Goal: Task Accomplishment & Management: Complete application form

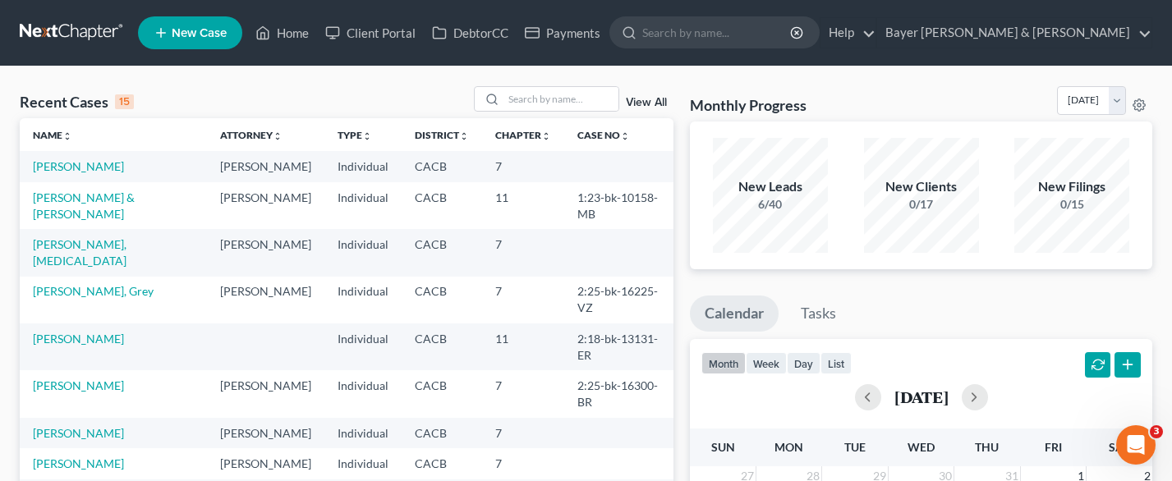
click at [4, 44] on nav "Home New Case Client Portal DebtorCC Payments Bayer [PERSON_NAME] & [PERSON_NAM…" at bounding box center [586, 33] width 1172 height 66
click at [77, 167] on link "[PERSON_NAME]" at bounding box center [78, 166] width 91 height 14
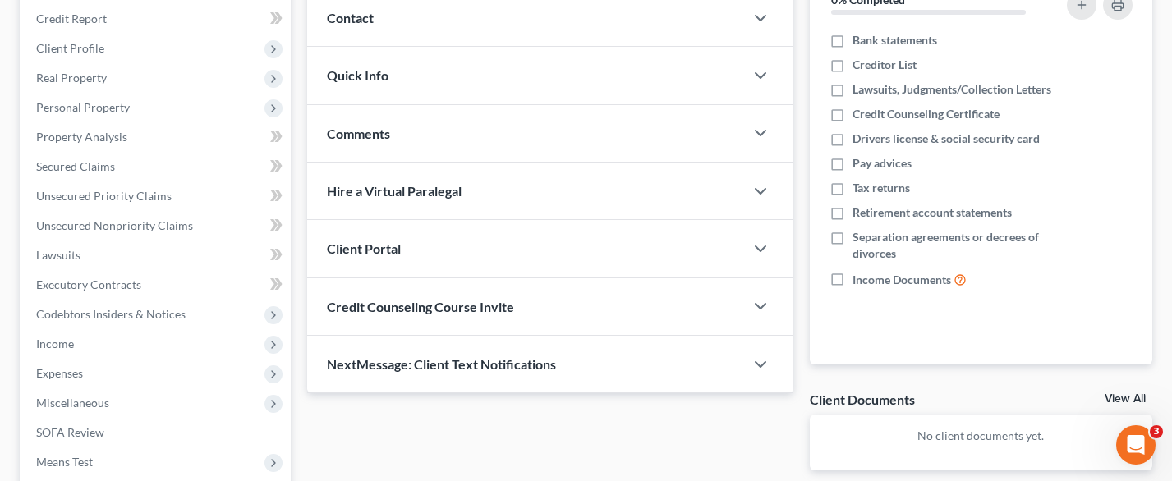
scroll to position [246, 0]
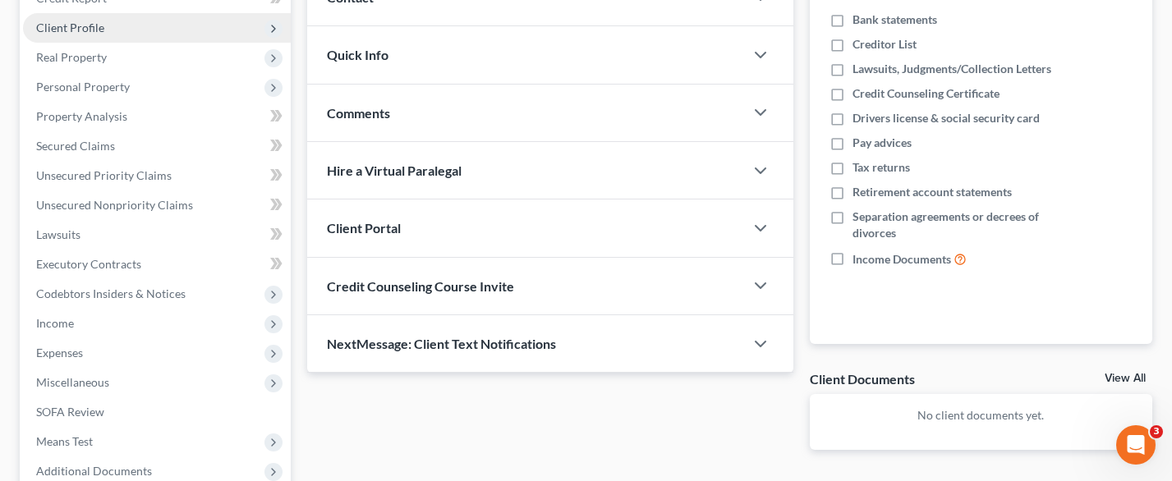
click at [140, 39] on span "Client Profile" at bounding box center [157, 28] width 268 height 30
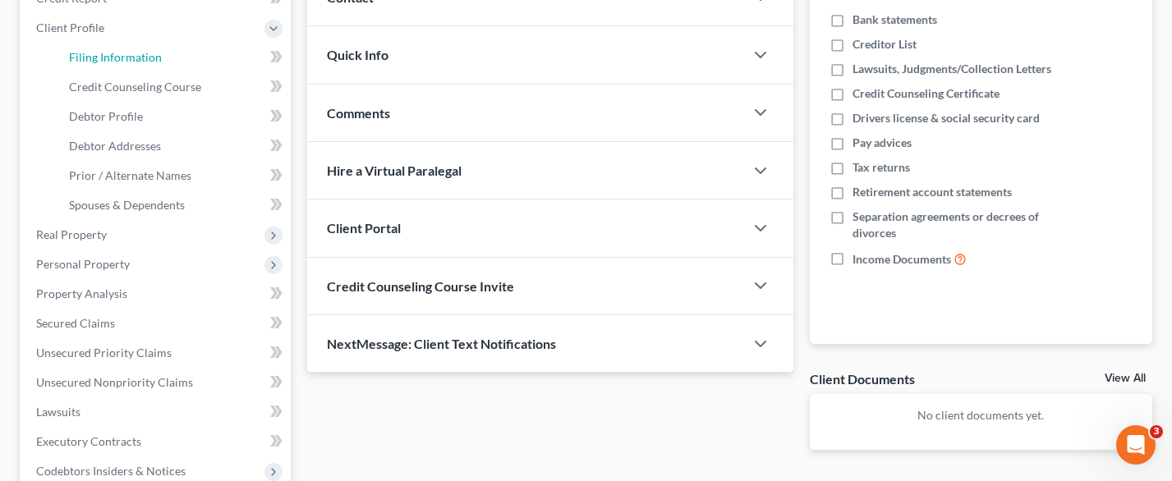
drag, startPoint x: 181, startPoint y: 50, endPoint x: 263, endPoint y: 92, distance: 92.2
click at [181, 51] on link "Filing Information" at bounding box center [173, 58] width 235 height 30
select select "1"
select select "0"
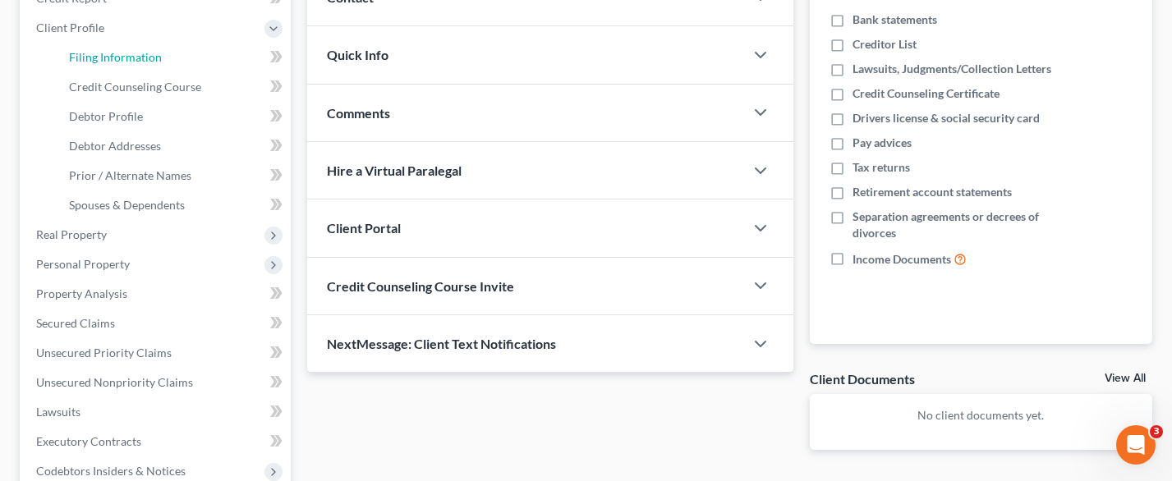
select select "7"
select select "1"
select select "4"
select select "0"
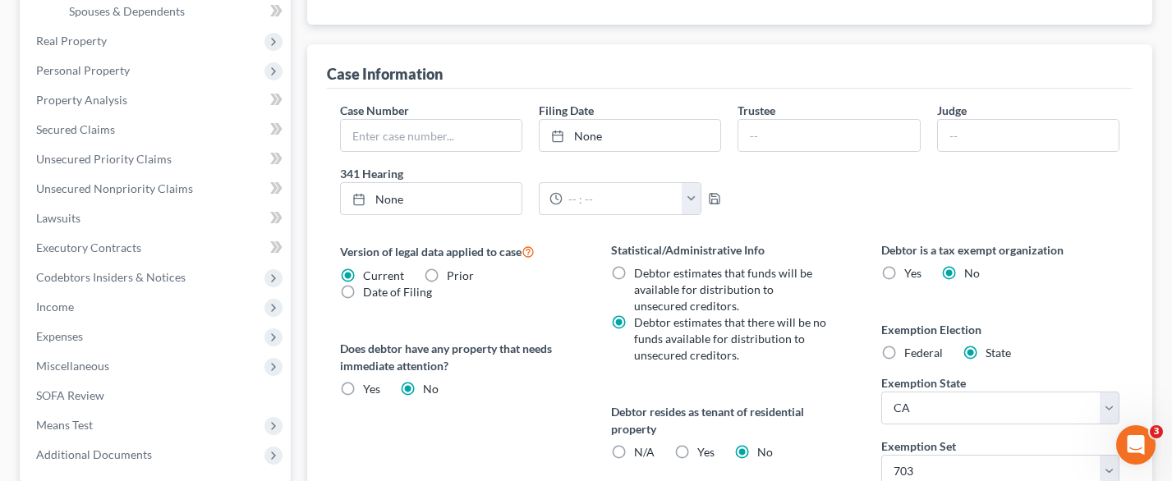
scroll to position [453, 0]
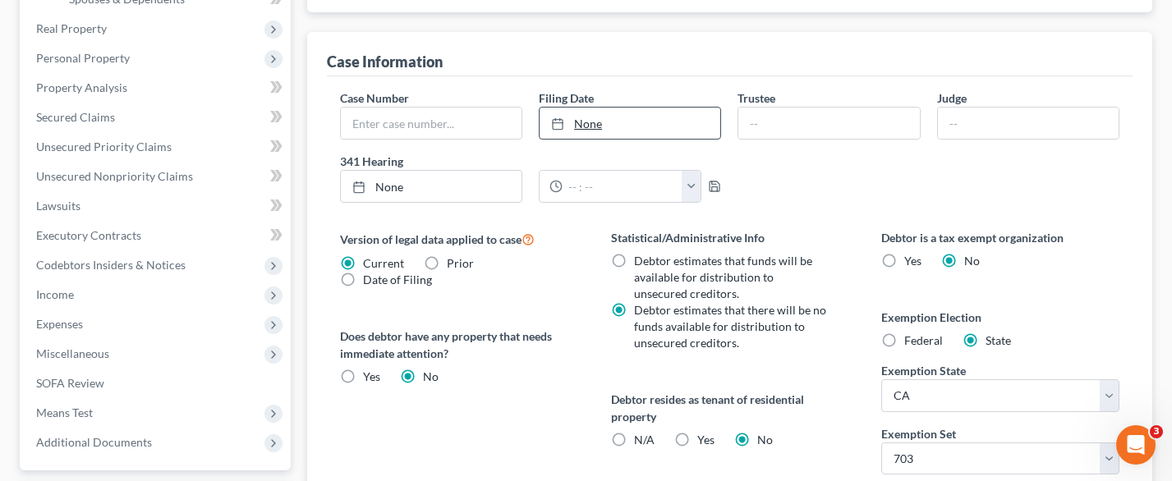
click at [612, 135] on link "None" at bounding box center [630, 123] width 181 height 31
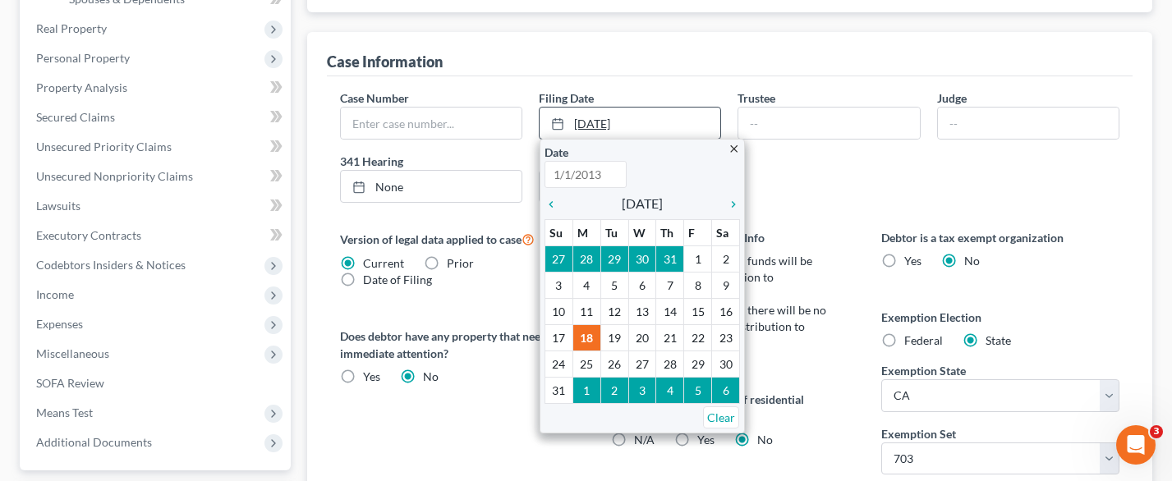
type input "[DATE]"
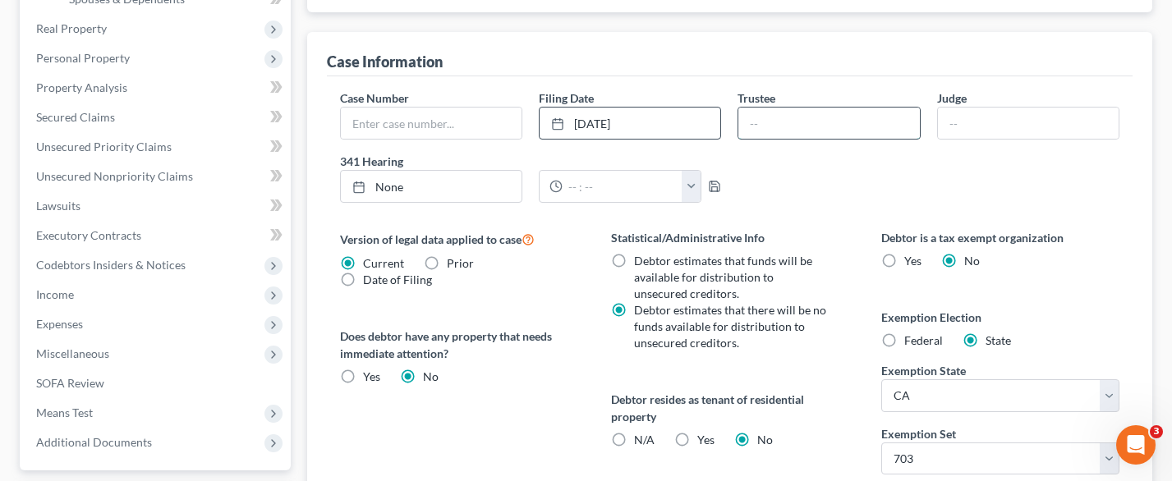
click at [787, 119] on input "text" at bounding box center [828, 123] width 181 height 31
type input "[PERSON_NAME]"
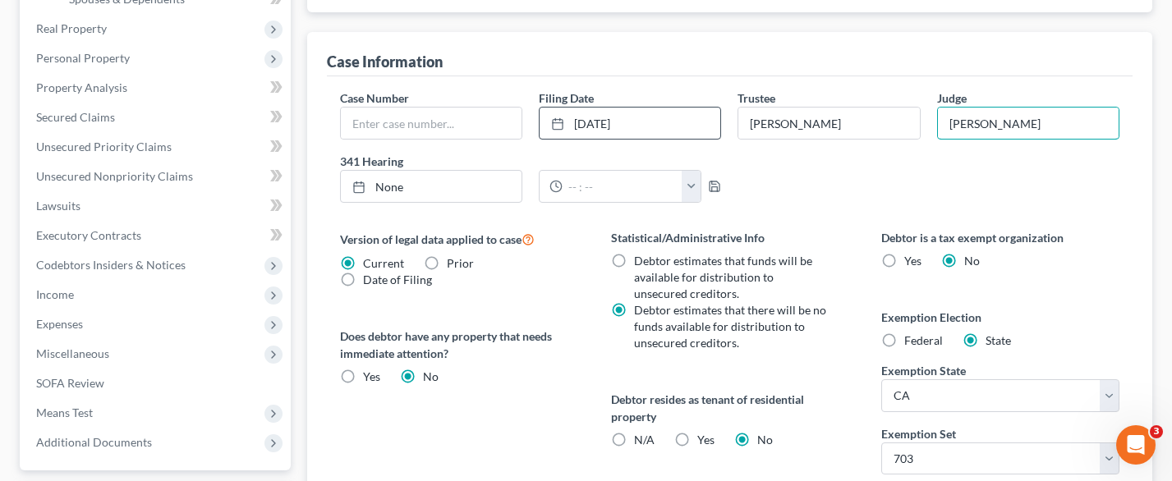
type input "[PERSON_NAME]"
click at [432, 104] on div "Case Number" at bounding box center [431, 115] width 199 height 50
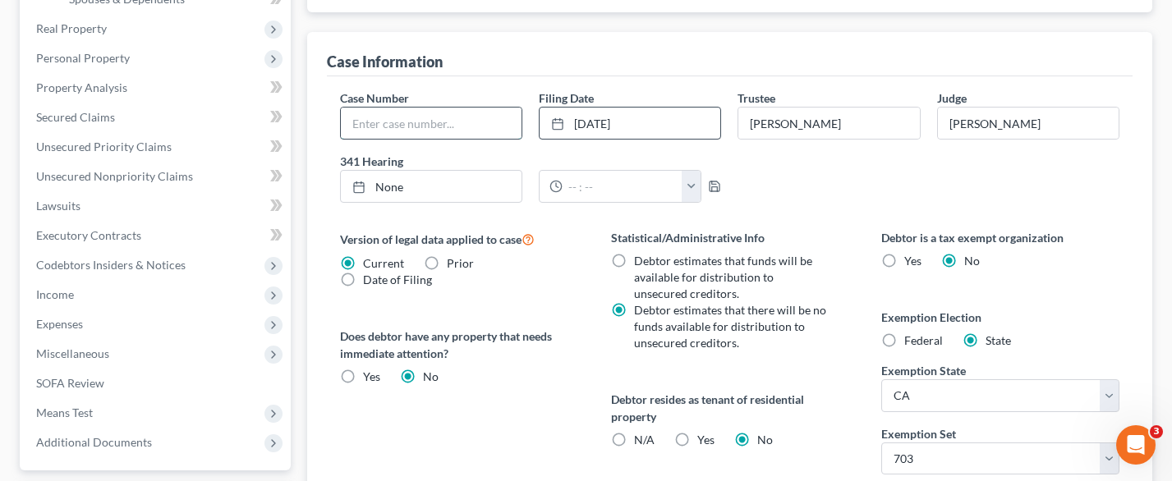
click at [435, 123] on input "text" at bounding box center [431, 123] width 181 height 31
type input "2:25-bk-17139-BR"
click at [461, 190] on link "None" at bounding box center [431, 186] width 181 height 31
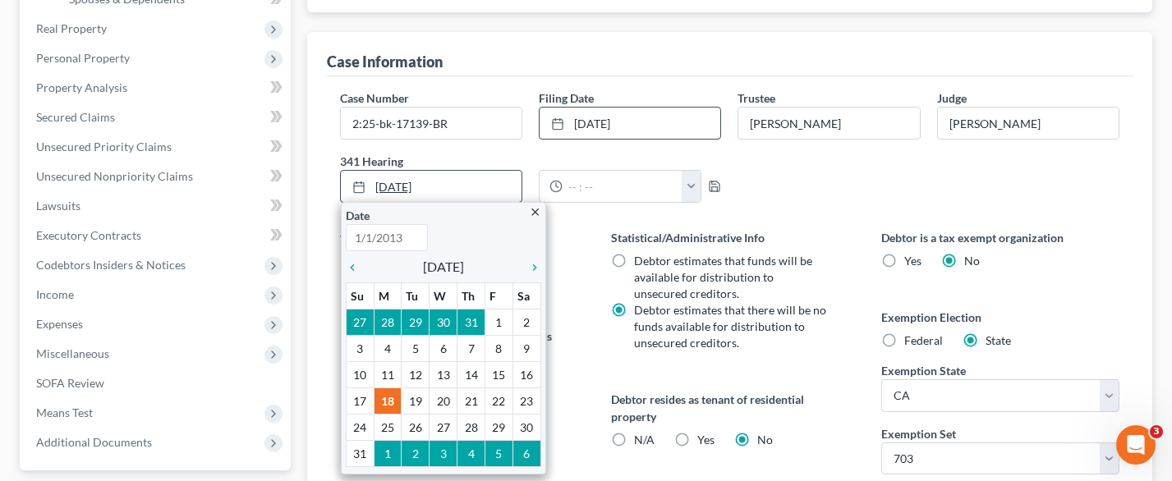
type input "[DATE]"
click at [535, 266] on icon "chevron_right" at bounding box center [530, 267] width 21 height 13
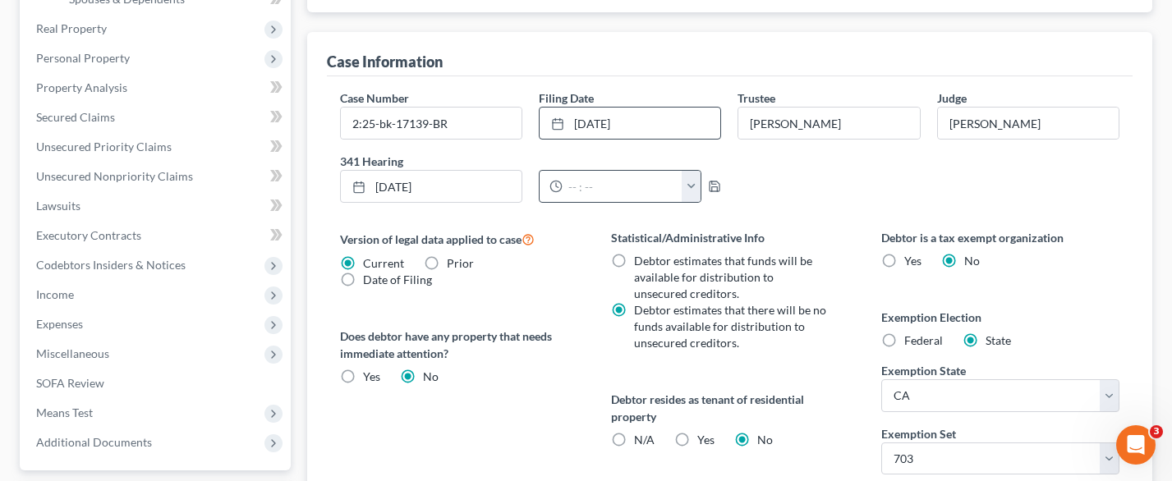
click at [689, 186] on button "button" at bounding box center [691, 186] width 19 height 31
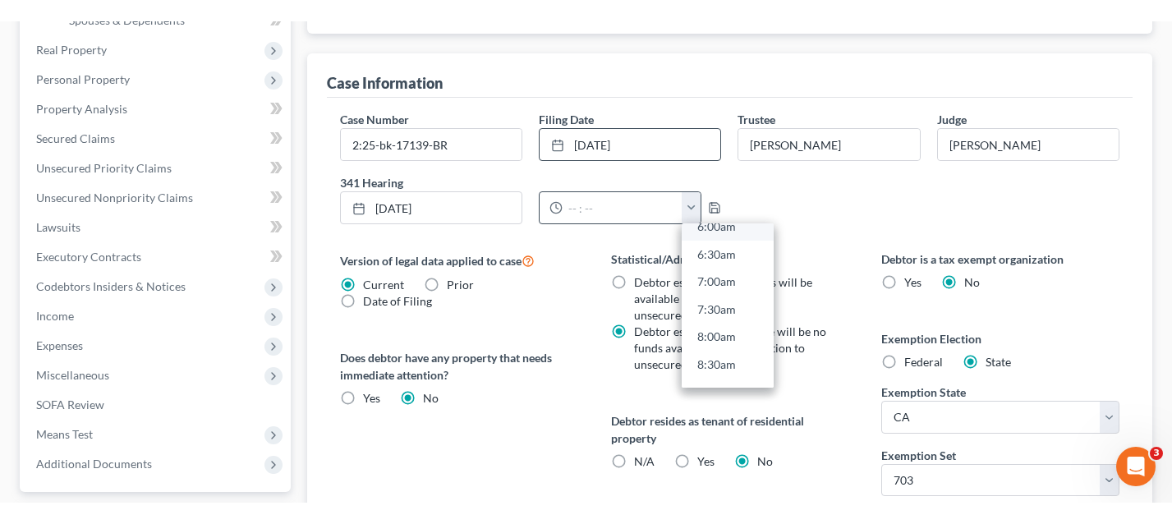
scroll to position [411, 0]
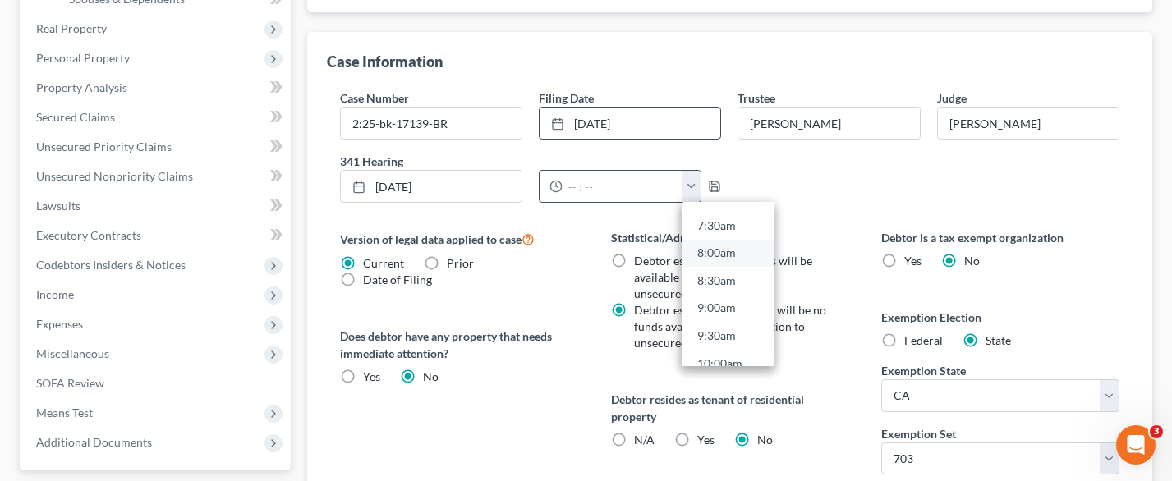
click at [726, 251] on link "8:00am" at bounding box center [728, 254] width 92 height 28
type input "8:00am"
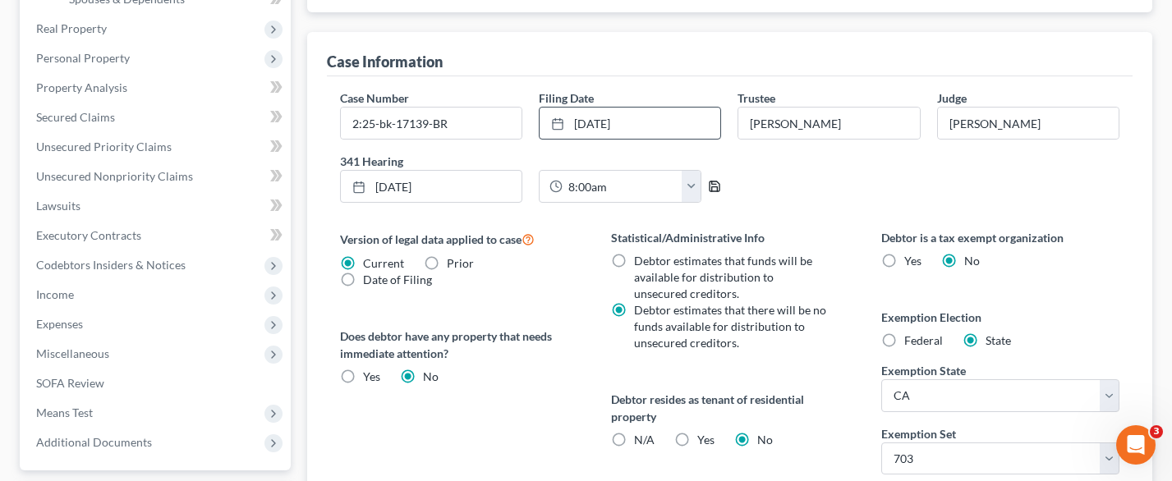
click at [712, 189] on polyline "button" at bounding box center [715, 189] width 6 height 4
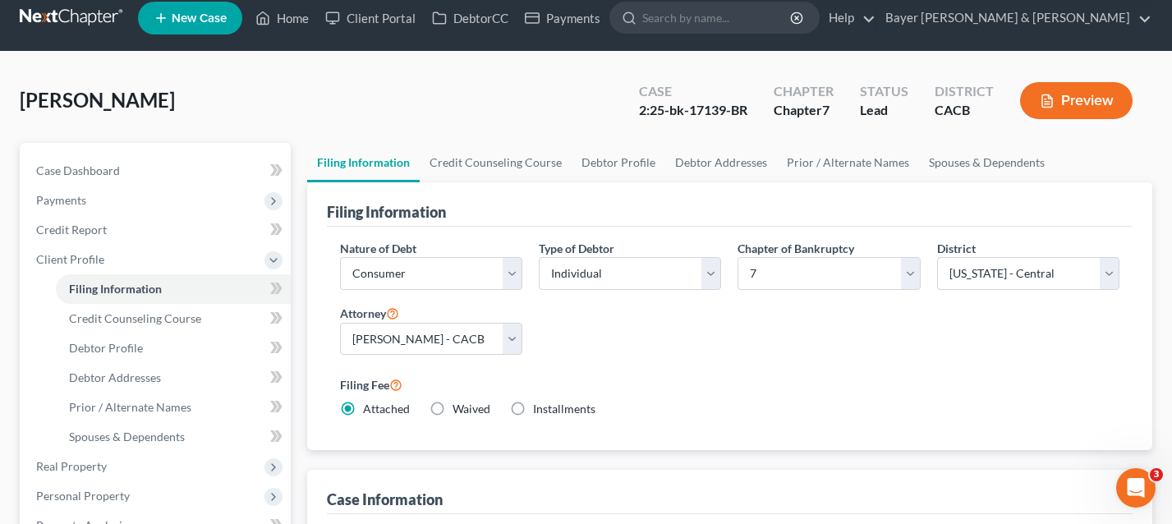
scroll to position [0, 0]
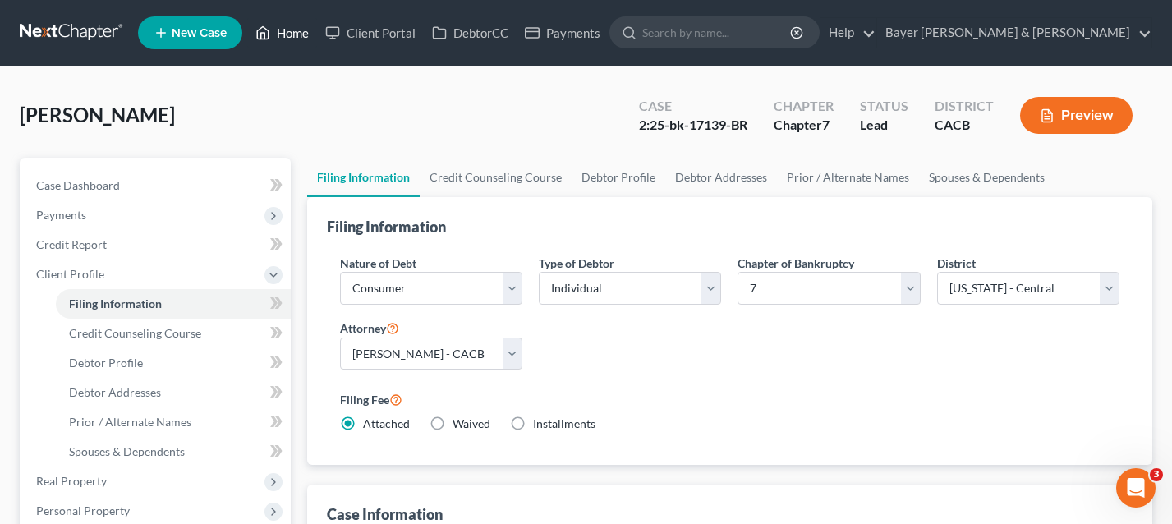
click at [286, 32] on link "Home" at bounding box center [282, 33] width 70 height 30
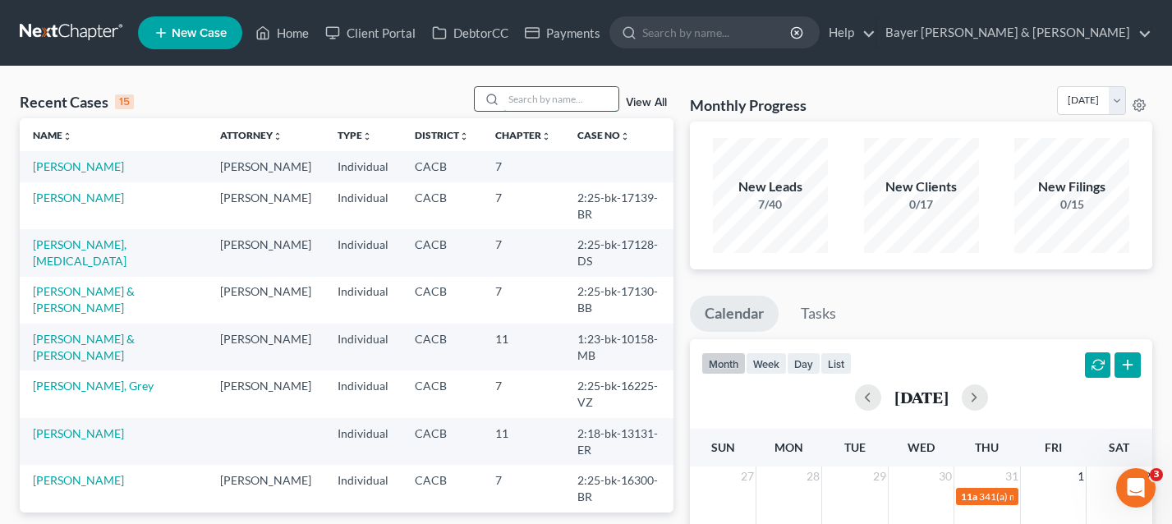
click at [530, 100] on input "search" at bounding box center [561, 99] width 115 height 24
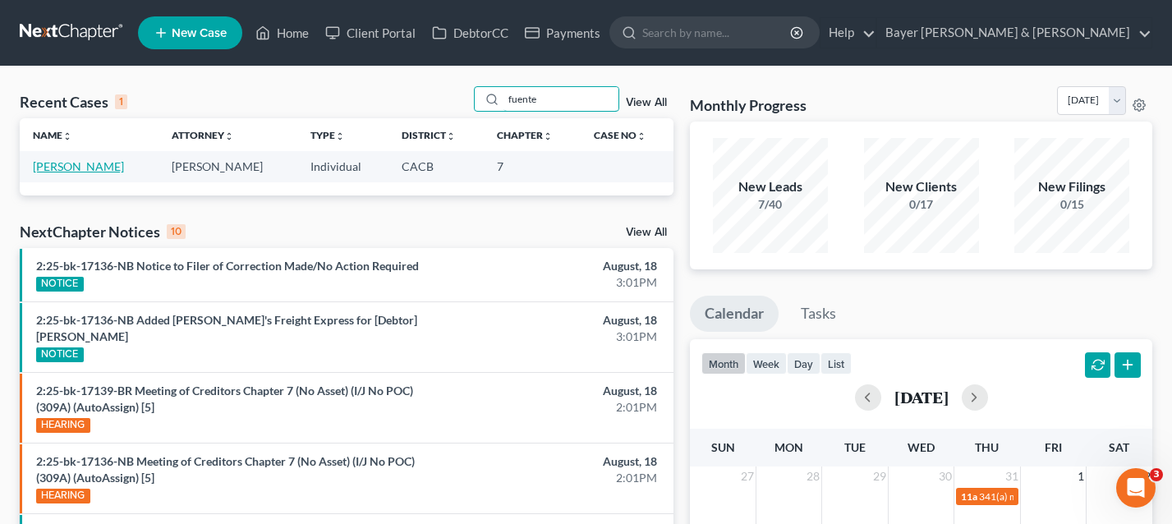
type input "fuente"
click at [99, 170] on link "[PERSON_NAME]" at bounding box center [78, 166] width 91 height 14
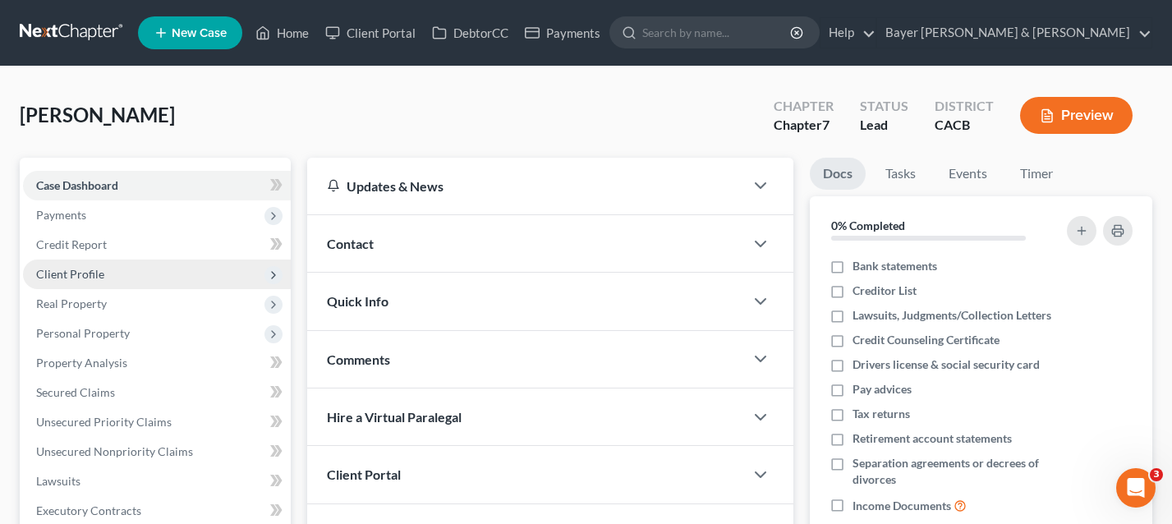
click at [146, 266] on span "Client Profile" at bounding box center [157, 275] width 268 height 30
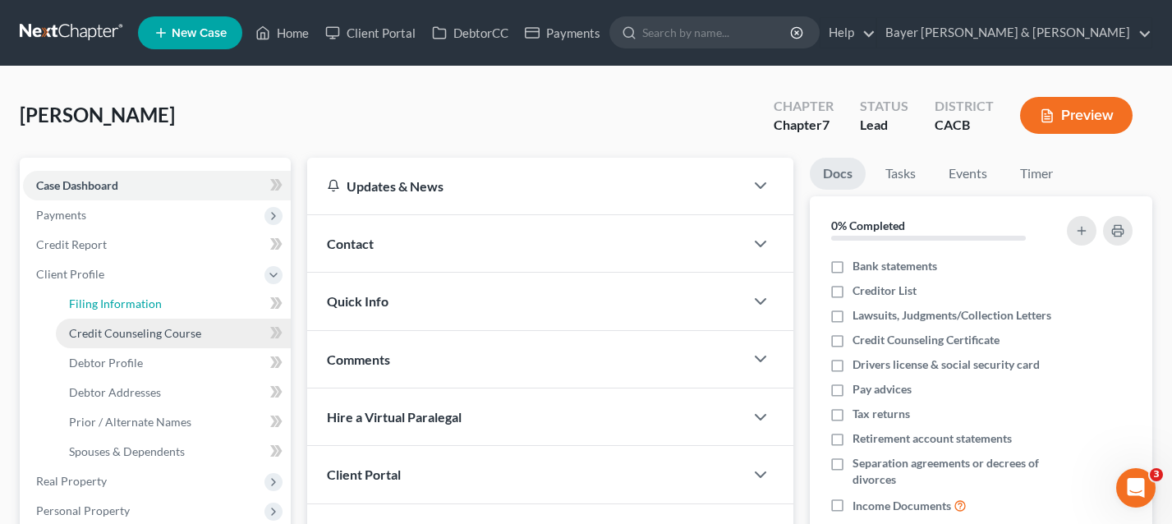
click at [174, 309] on link "Filing Information" at bounding box center [173, 304] width 235 height 30
select select "0"
select select "3"
select select "0"
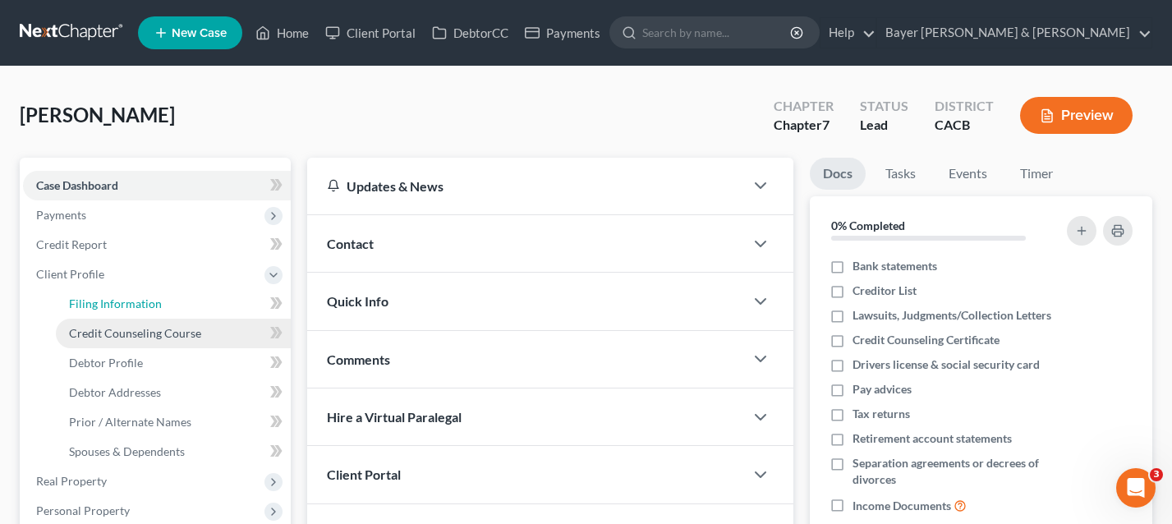
select select "7"
select select "1"
select select "4"
select select "1"
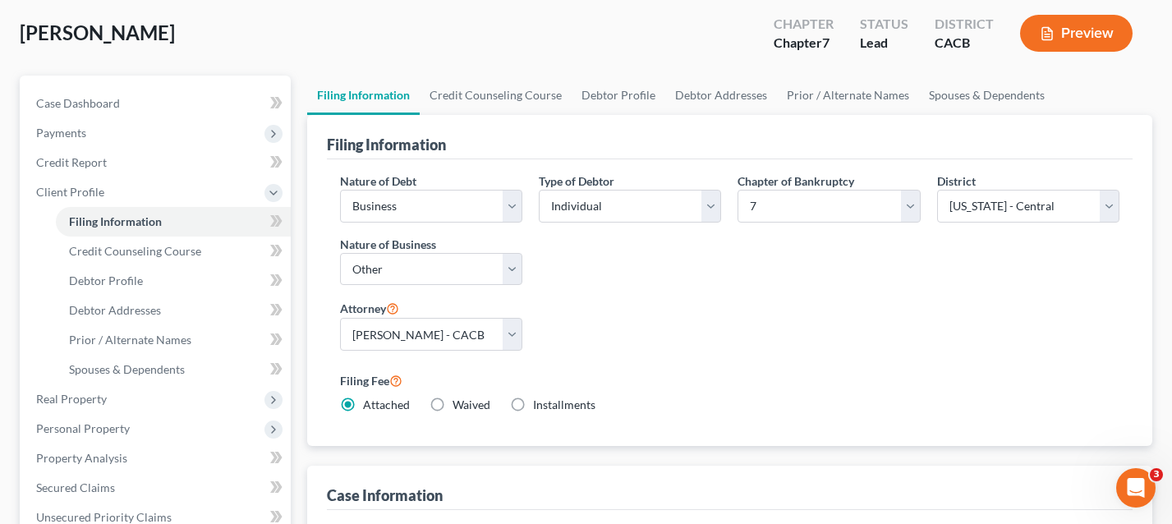
scroll to position [329, 0]
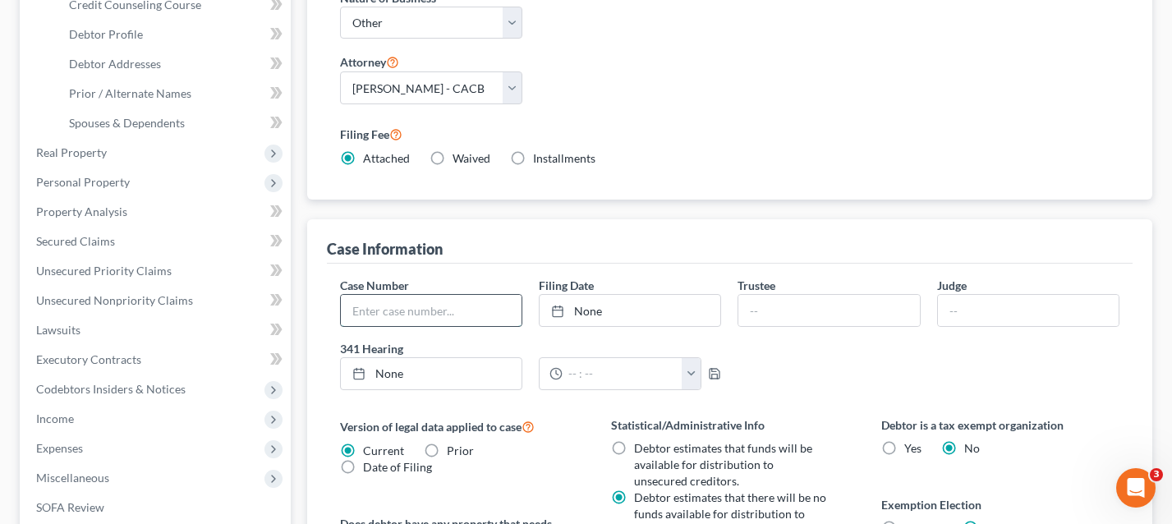
click at [477, 305] on input "text" at bounding box center [431, 310] width 181 height 31
type input "2:25-bk-17136-NB"
type input "[PERSON_NAME]"
click at [482, 376] on link "[DATE]" at bounding box center [431, 373] width 181 height 31
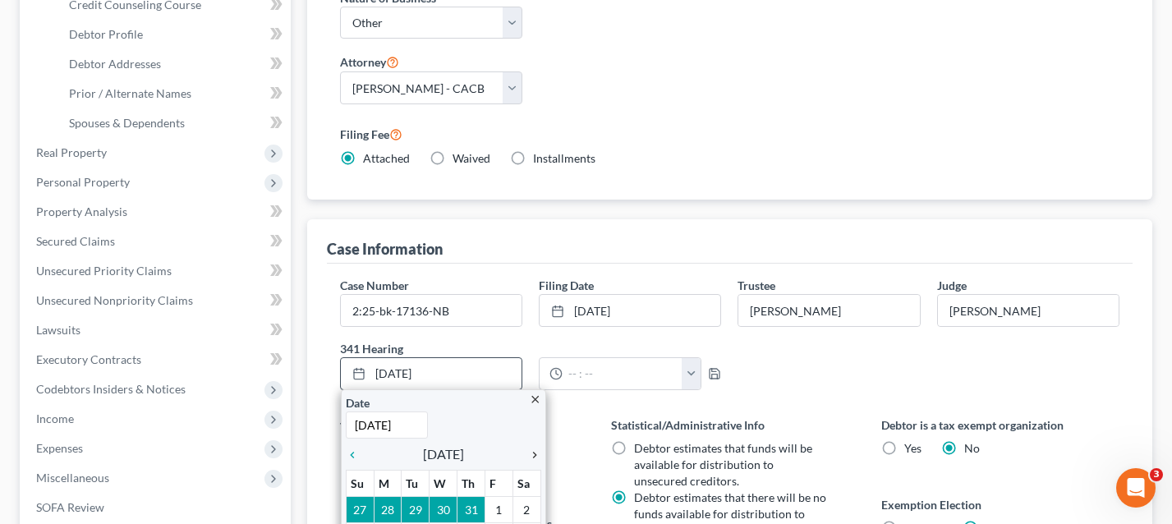
click at [531, 453] on icon "chevron_right" at bounding box center [530, 455] width 21 height 13
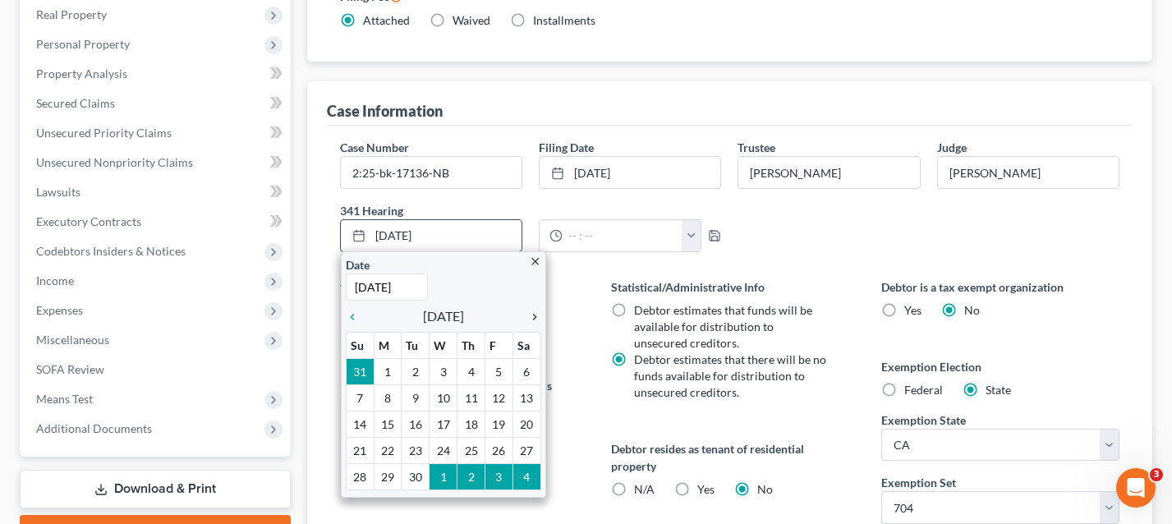
scroll to position [493, 0]
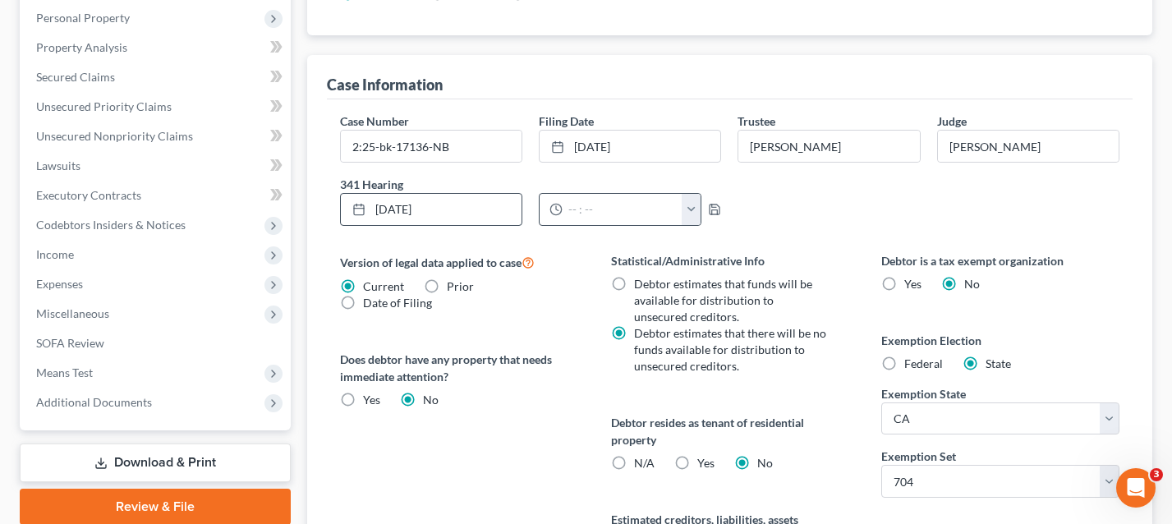
click at [701, 205] on button "button" at bounding box center [691, 209] width 19 height 31
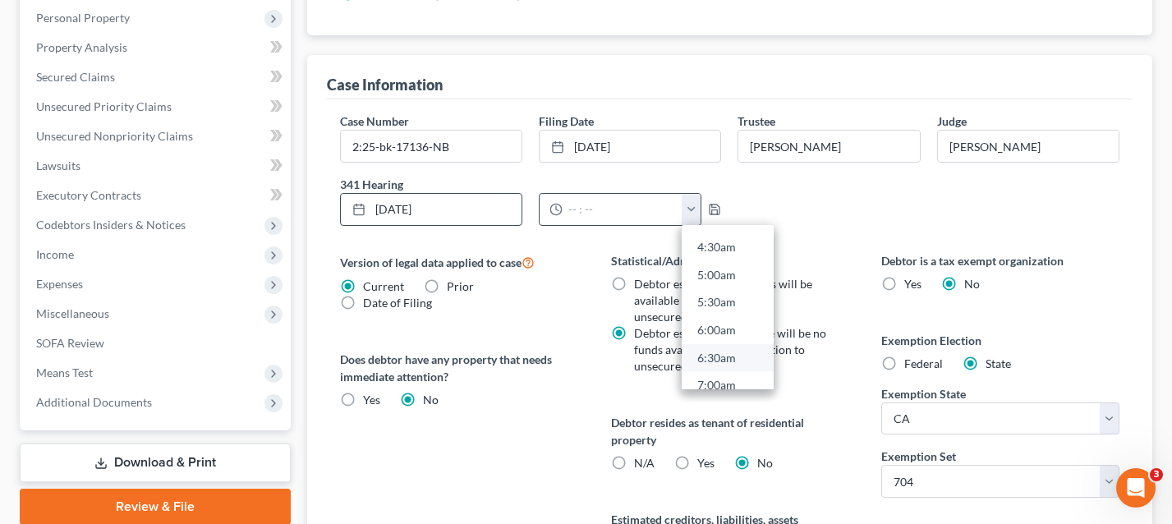
scroll to position [329, 0]
drag, startPoint x: 725, startPoint y: 361, endPoint x: 746, endPoint y: 342, distance: 27.9
click at [726, 361] on link "8:00am" at bounding box center [728, 358] width 92 height 28
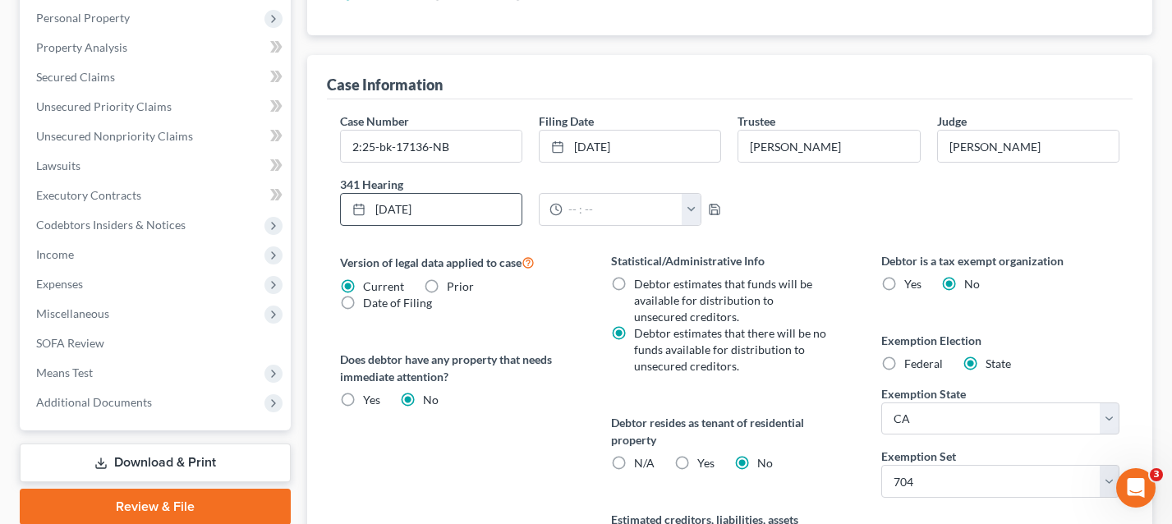
type input "8:00am"
click at [717, 208] on icon "button" at bounding box center [714, 209] width 13 height 13
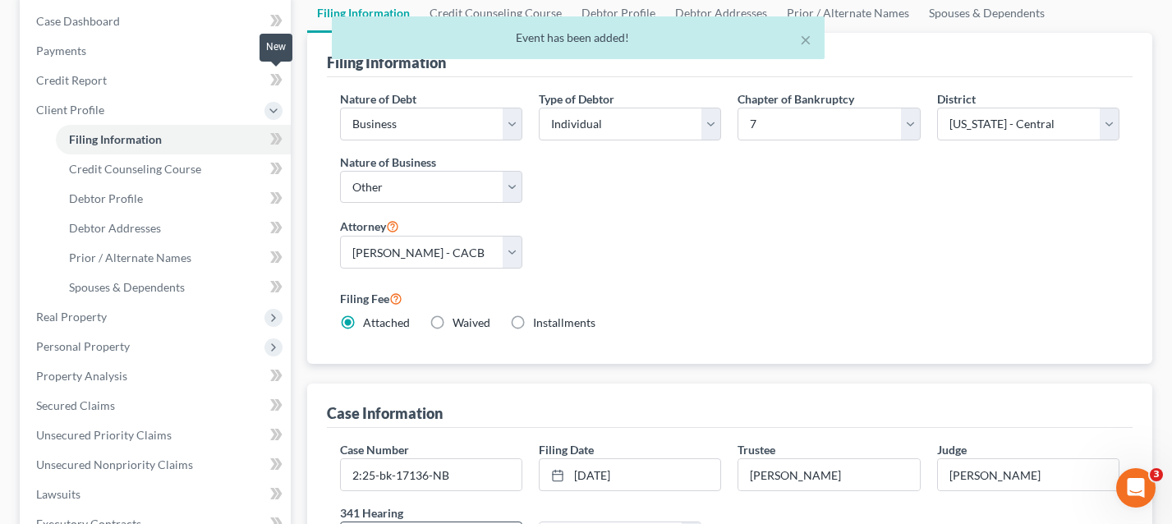
scroll to position [0, 0]
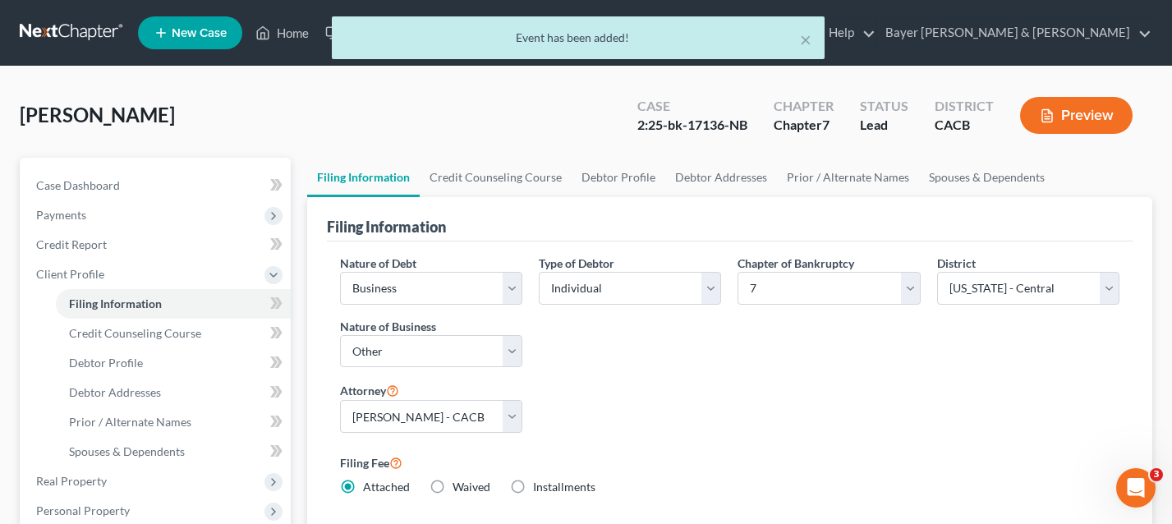
click at [294, 35] on div "× Event has been added!" at bounding box center [578, 41] width 1172 height 51
click at [294, 35] on link "Home" at bounding box center [282, 33] width 70 height 30
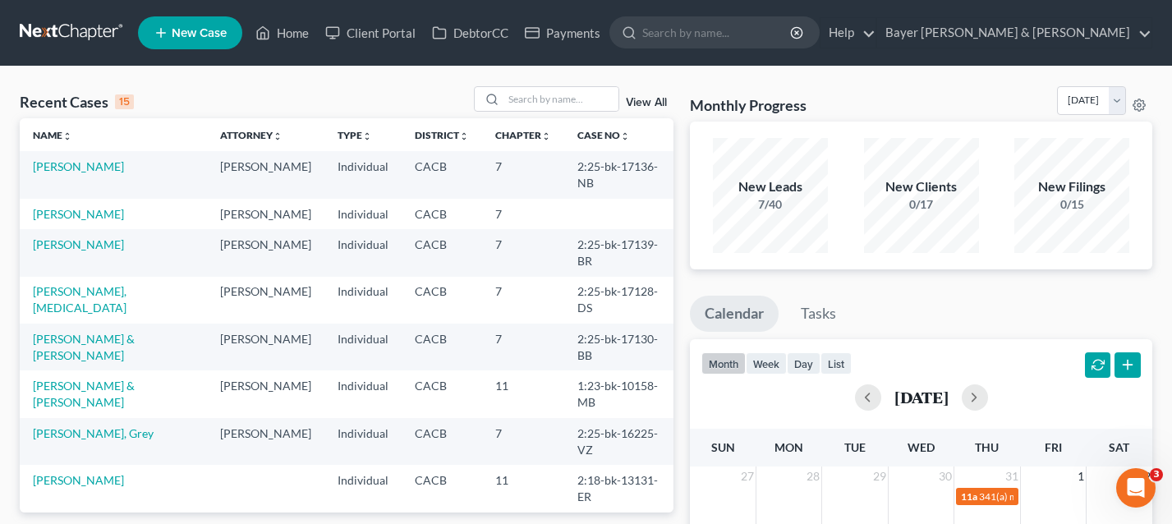
click at [583, 96] on input "search" at bounding box center [561, 99] width 115 height 24
type input "[PERSON_NAME]"
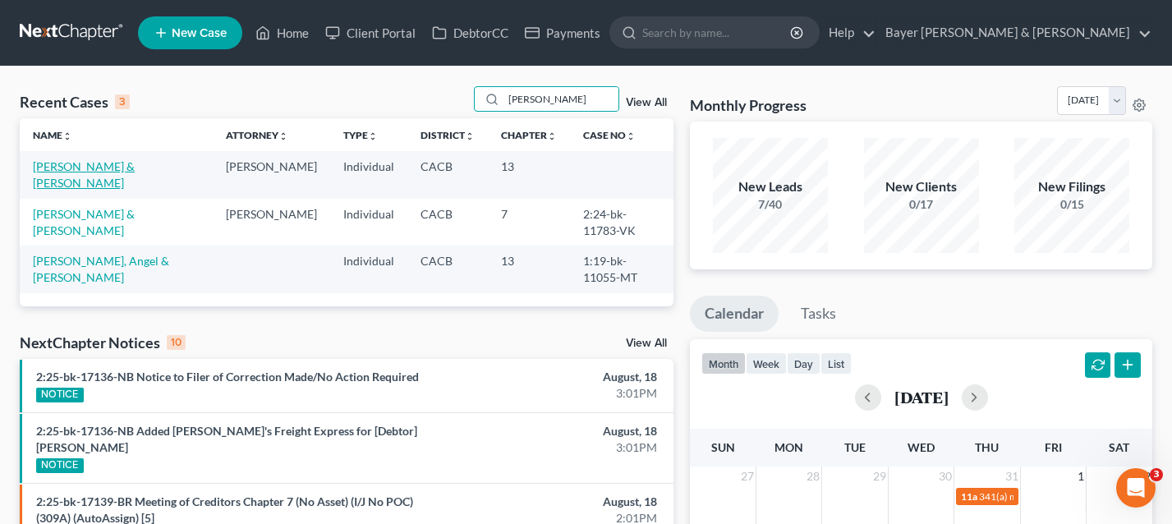
click at [92, 168] on link "[PERSON_NAME] & [PERSON_NAME]" at bounding box center [84, 174] width 102 height 30
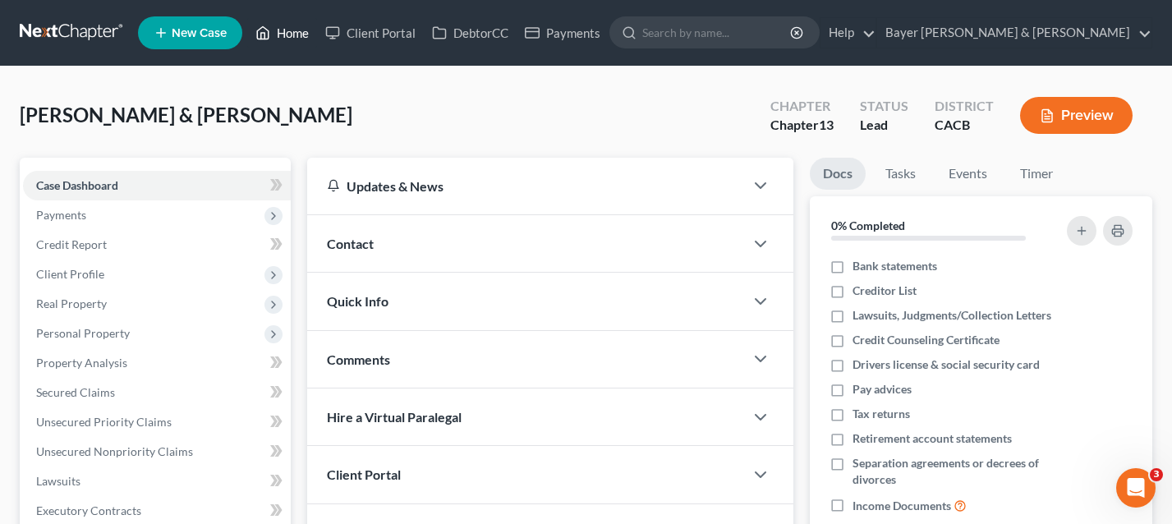
click at [287, 35] on link "Home" at bounding box center [282, 33] width 70 height 30
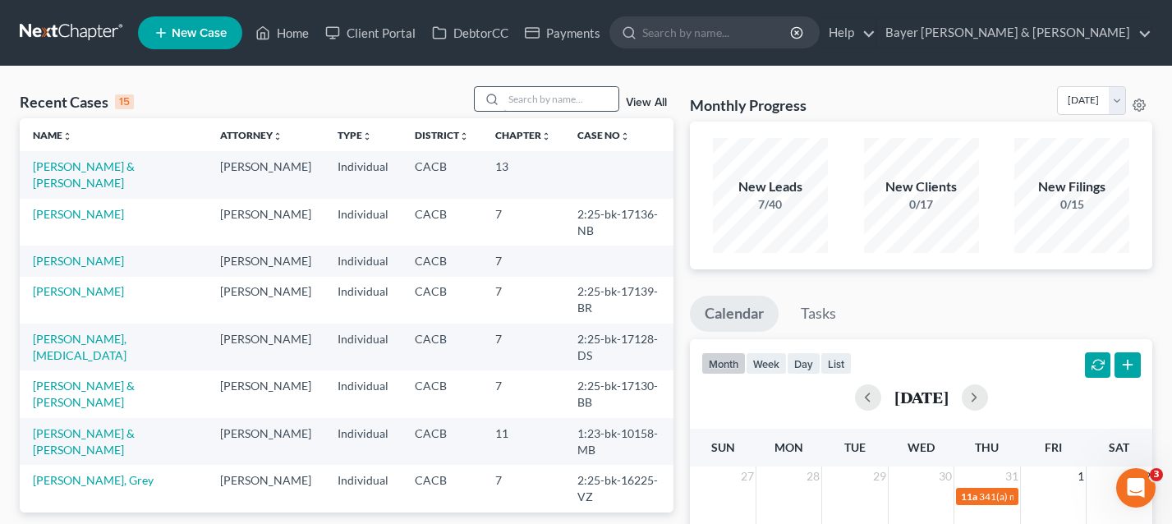
click at [579, 106] on input "search" at bounding box center [561, 99] width 115 height 24
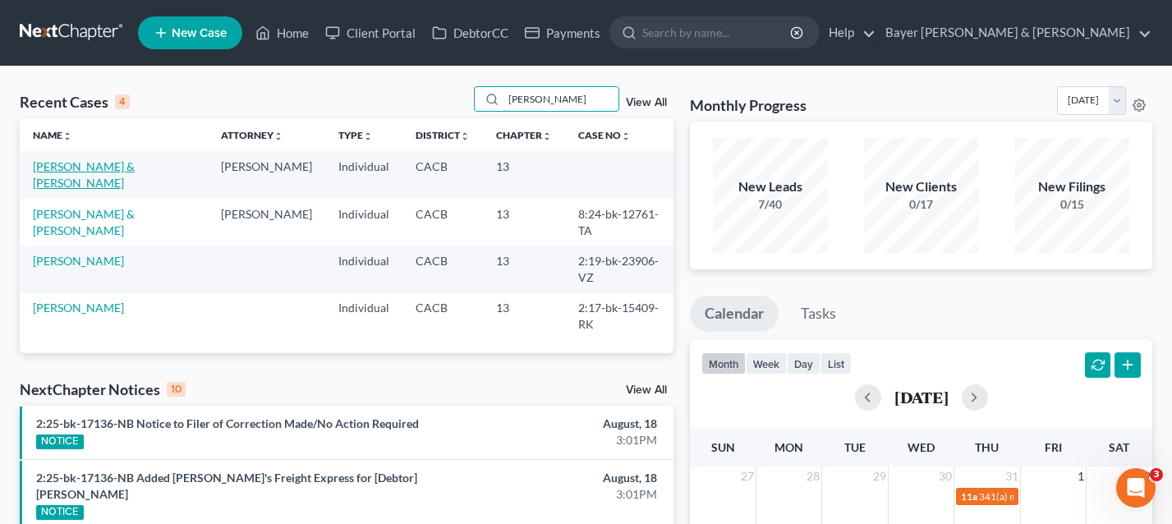
type input "[PERSON_NAME]"
click at [105, 165] on link "[PERSON_NAME] & [PERSON_NAME]" at bounding box center [84, 174] width 102 height 30
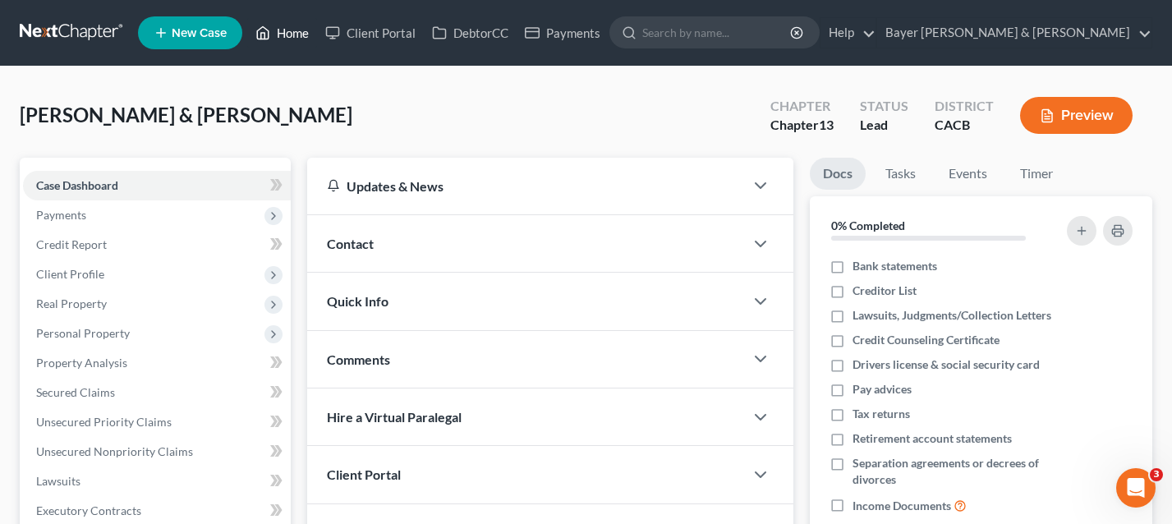
click at [283, 26] on link "Home" at bounding box center [282, 33] width 70 height 30
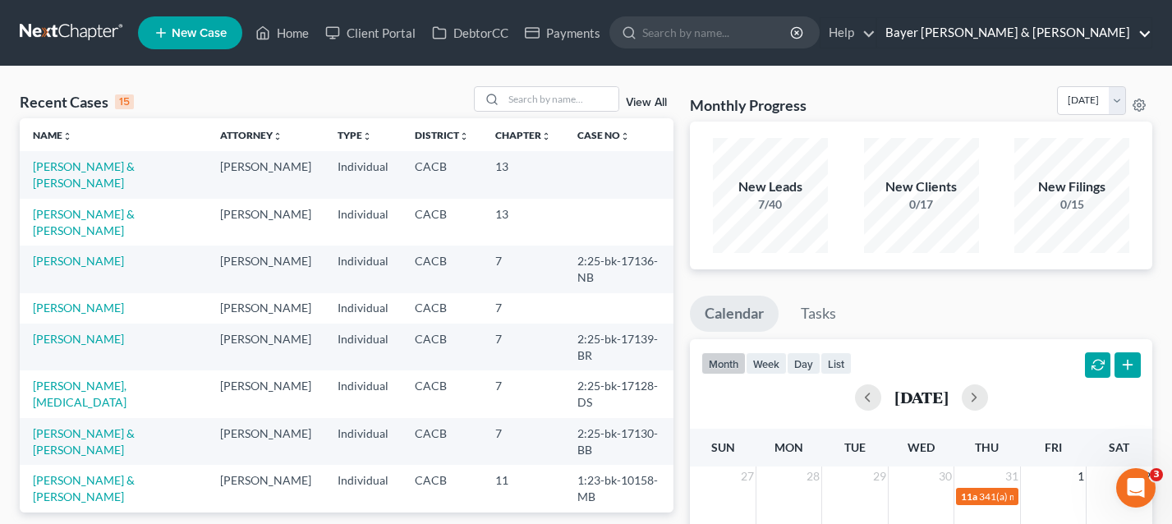
click at [1094, 30] on link "Bayer [PERSON_NAME] & [PERSON_NAME]" at bounding box center [1014, 33] width 274 height 30
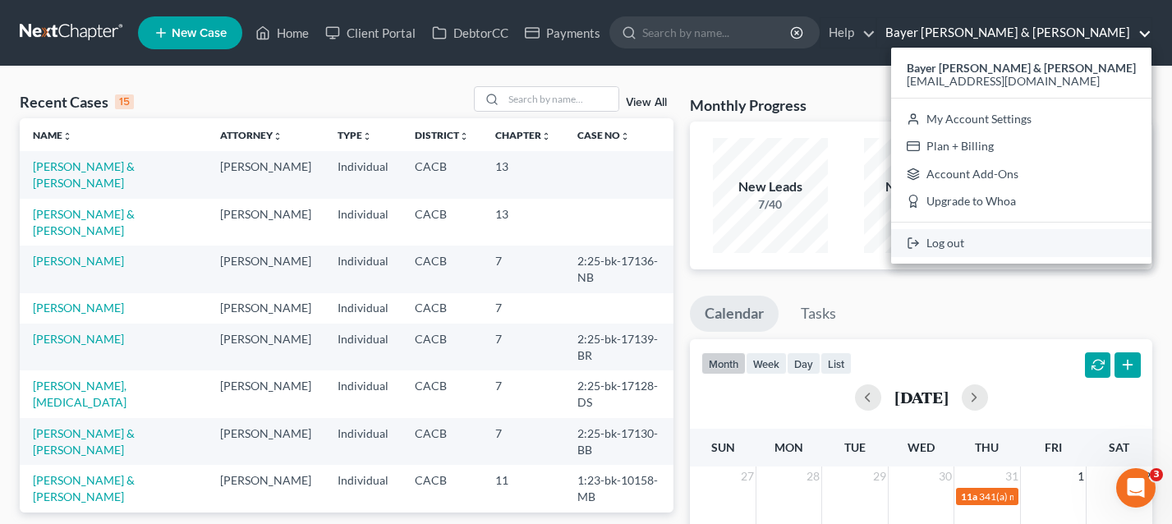
click at [1077, 237] on link "Log out" at bounding box center [1021, 243] width 260 height 28
